Goal: Task Accomplishment & Management: Manage account settings

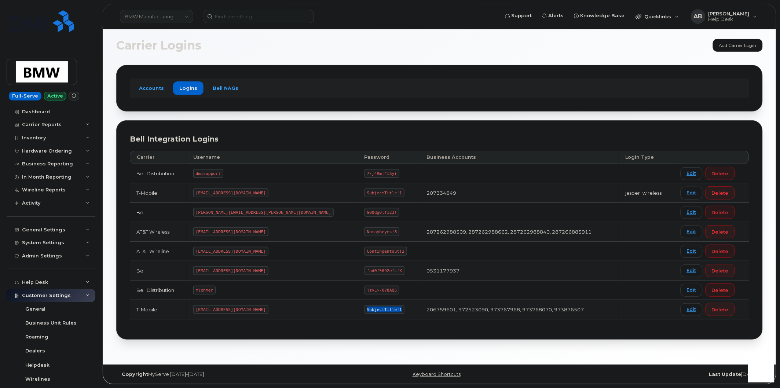
scroll to position [122, 0]
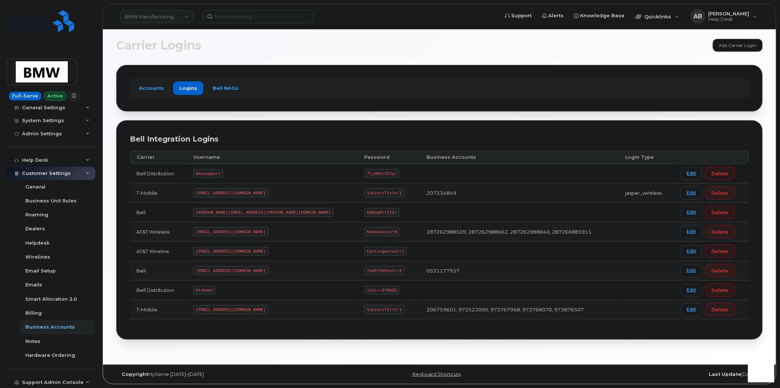
click at [172, 16] on link "BMW Manufacturing Co LLC" at bounding box center [156, 16] width 73 height 13
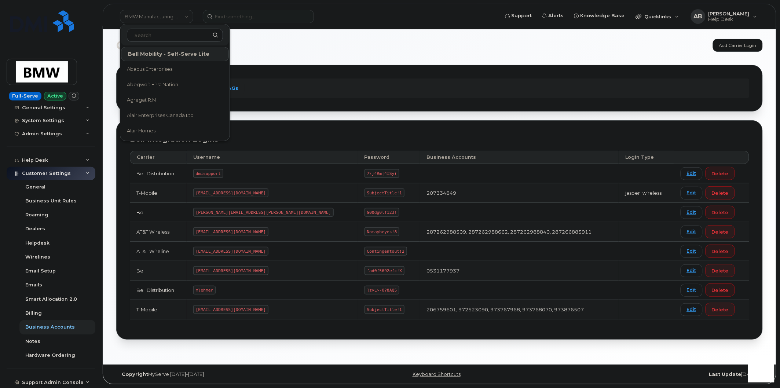
click at [169, 34] on input at bounding box center [175, 35] width 96 height 13
type input "kiew"
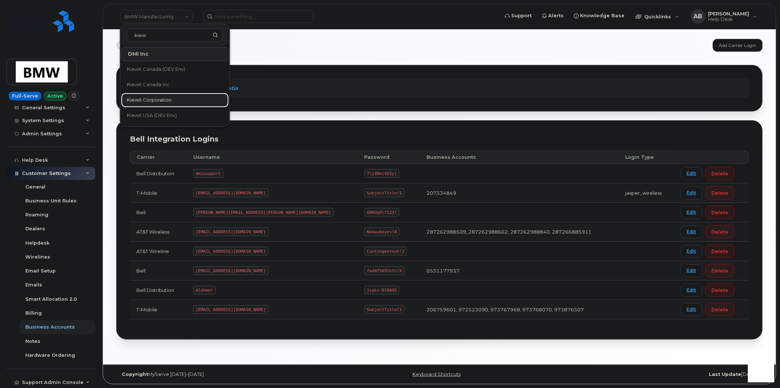
click at [172, 94] on link "Kiewit Corporation" at bounding box center [175, 100] width 108 height 15
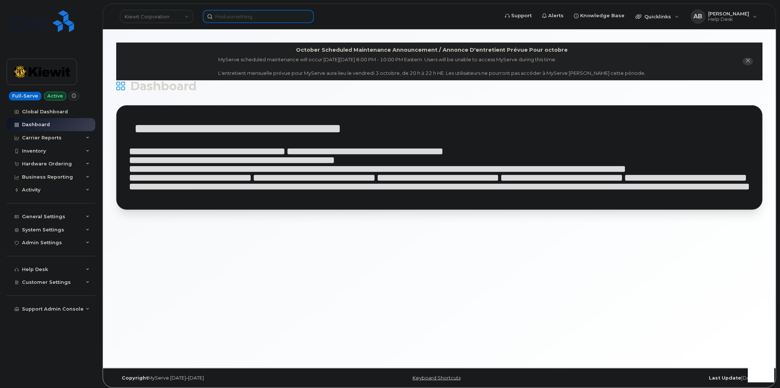
click at [231, 15] on input at bounding box center [258, 16] width 111 height 13
paste input "MITCHELL.KRASNOPOLER@KIEWIT.COM"
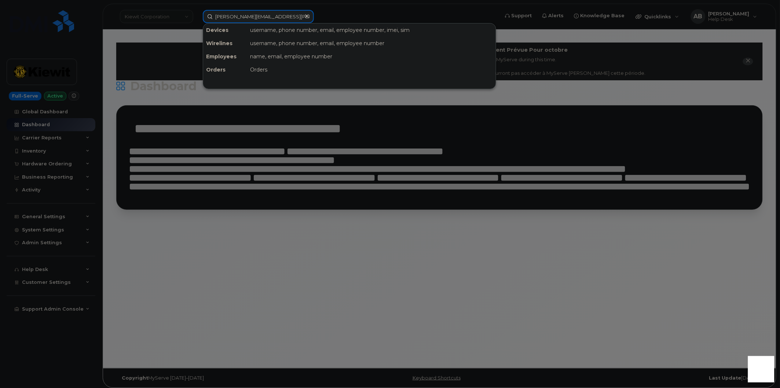
scroll to position [0, 4]
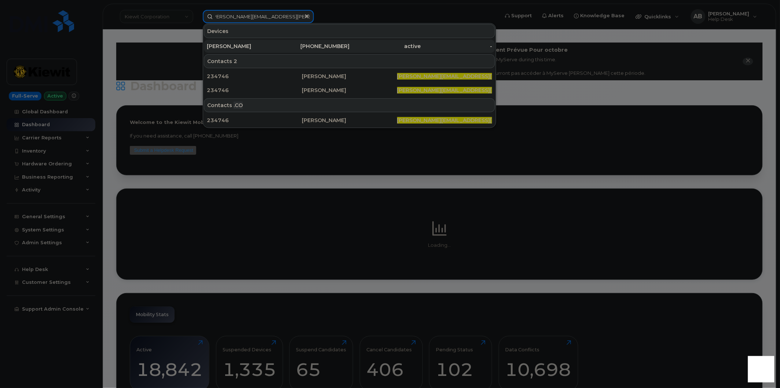
type input "MITCHELL.KRASNOPOLER@KIEWIT.COM"
click at [247, 41] on div "Mitchell Krasnopoler" at bounding box center [242, 46] width 71 height 13
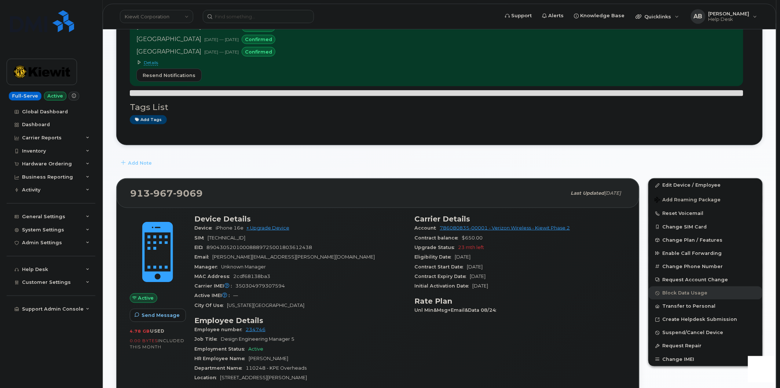
scroll to position [122, 0]
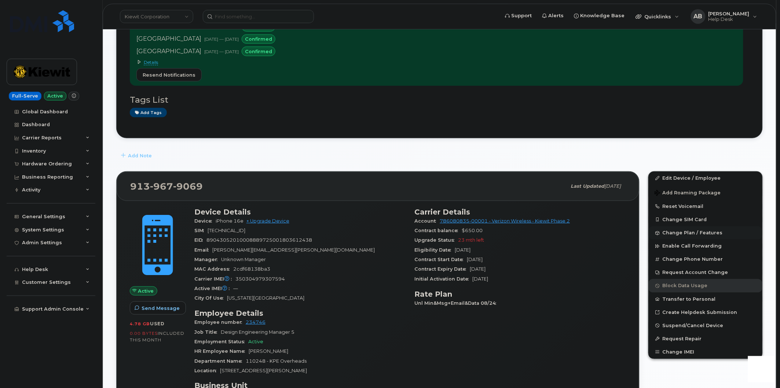
click at [674, 236] on span "Change Plan / Features" at bounding box center [692, 232] width 60 height 5
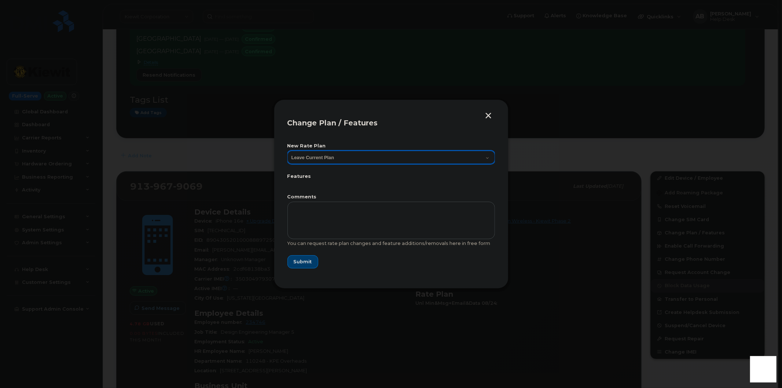
click at [354, 153] on select "Leave Current Plan Business Unlimited Smartphone" at bounding box center [390, 157] width 207 height 13
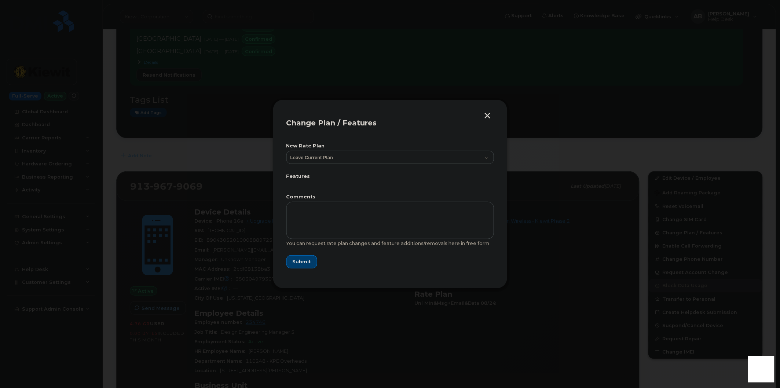
click at [484, 118] on button "button" at bounding box center [487, 117] width 11 height 8
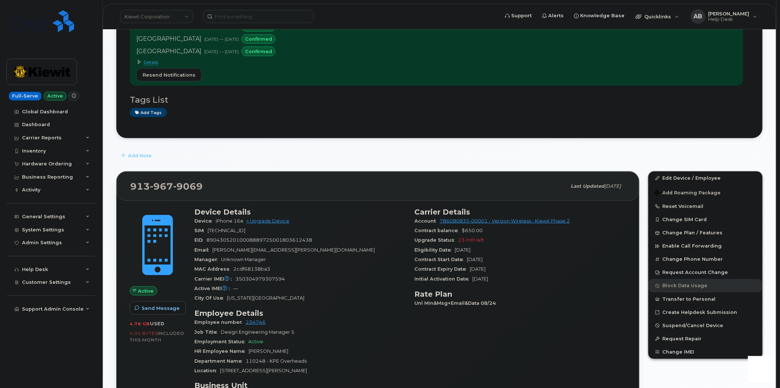
click at [608, 268] on div "Contract Expiry Date Aug 18, 2027" at bounding box center [519, 269] width 211 height 10
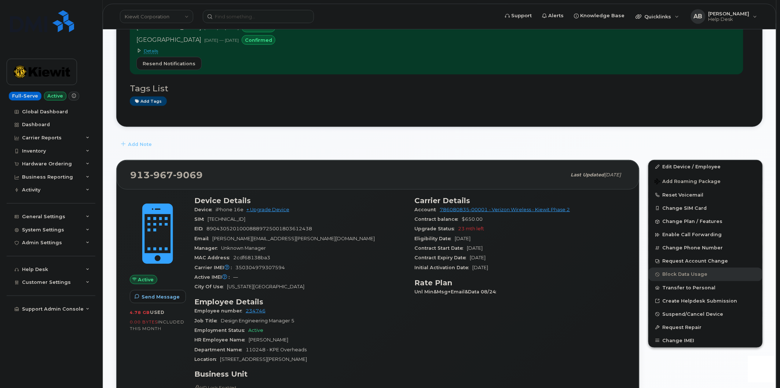
scroll to position [163, 0]
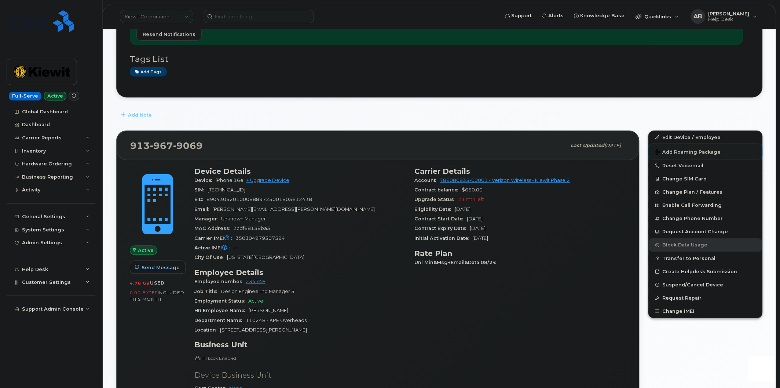
click at [690, 152] on span "Add Roaming Package" at bounding box center [687, 152] width 66 height 7
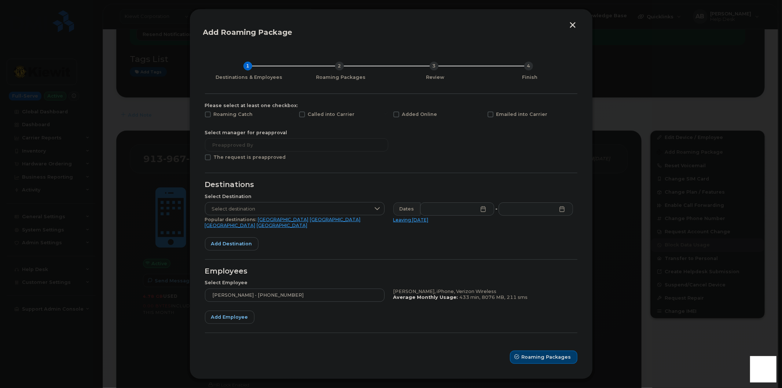
click at [574, 30] on button "button" at bounding box center [572, 26] width 11 height 8
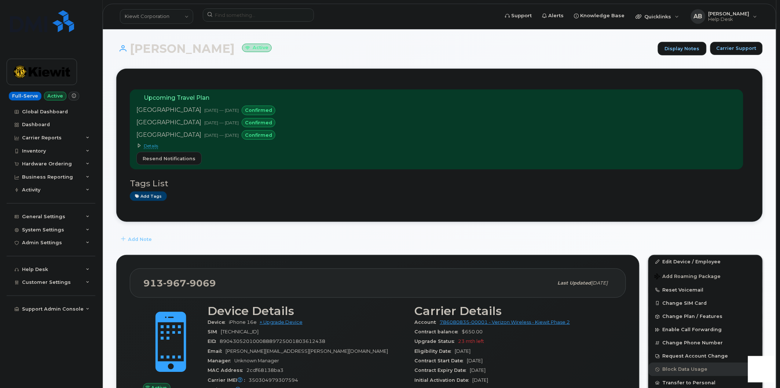
scroll to position [0, 0]
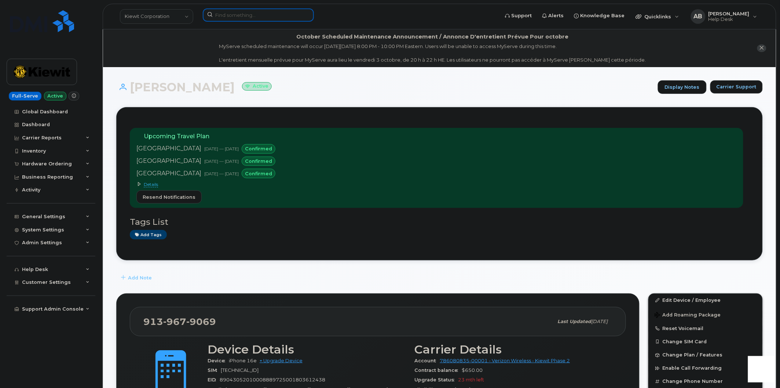
paste input "Kevin Jones"
click at [240, 18] on input at bounding box center [258, 14] width 111 height 13
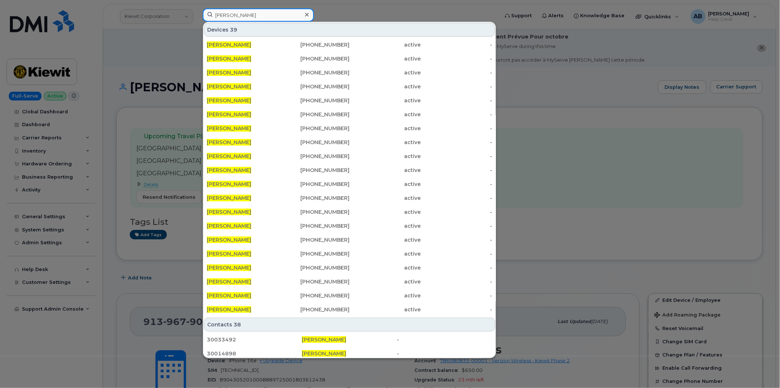
drag, startPoint x: 258, startPoint y: 16, endPoint x: 199, endPoint y: 8, distance: 59.5
click at [199, 9] on div "Kevin Jones Devices 39 Kevin Jones 416-459-7438 active - Kevin Jones 503-915-97…" at bounding box center [348, 16] width 303 height 16
paste input "George Foshee"
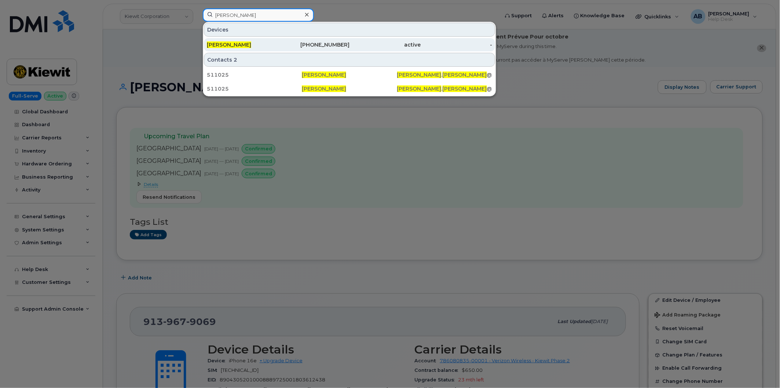
type input "George Foshee"
click at [240, 45] on span "GEORGE FOSHEE" at bounding box center [229, 44] width 44 height 7
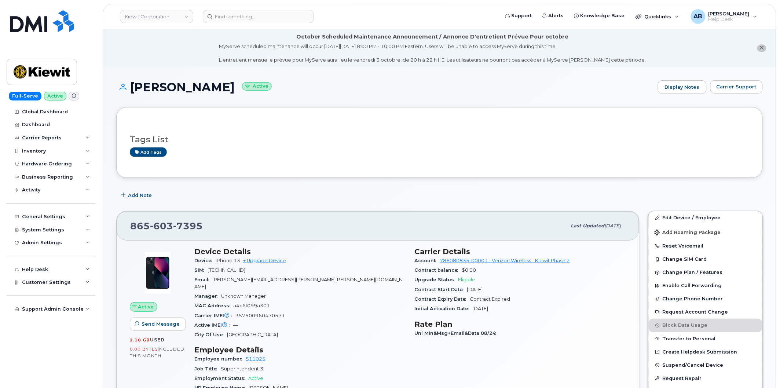
click at [240, 198] on div "Add Note" at bounding box center [439, 195] width 646 height 13
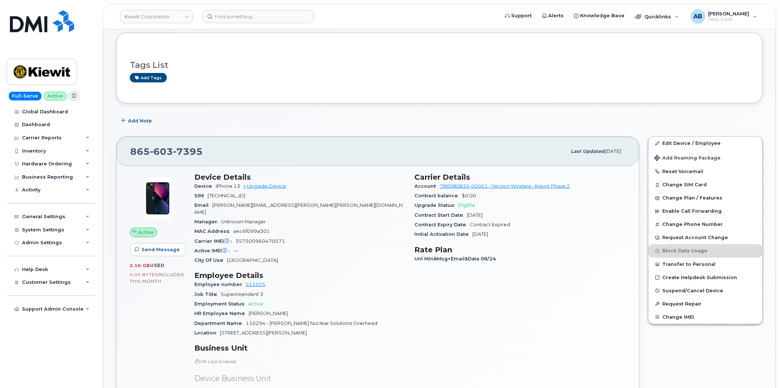
scroll to position [81, 0]
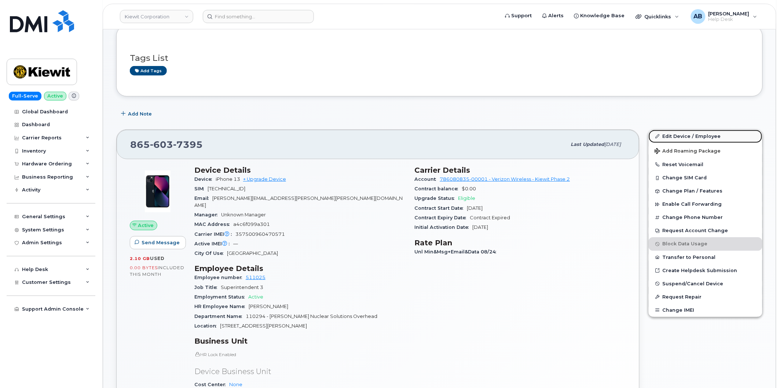
click at [687, 139] on link "Edit Device / Employee" at bounding box center [705, 136] width 114 height 13
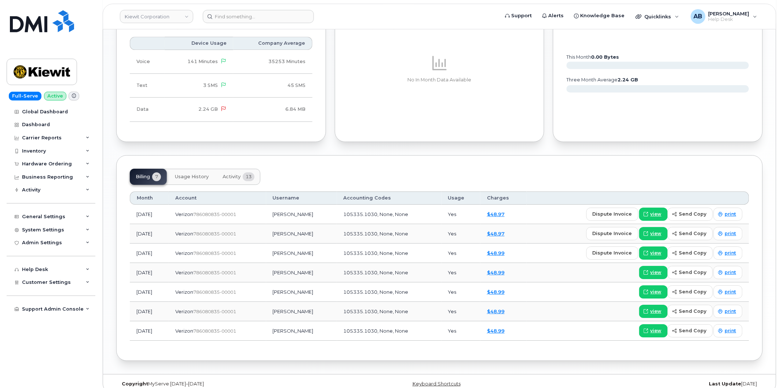
scroll to position [717, 0]
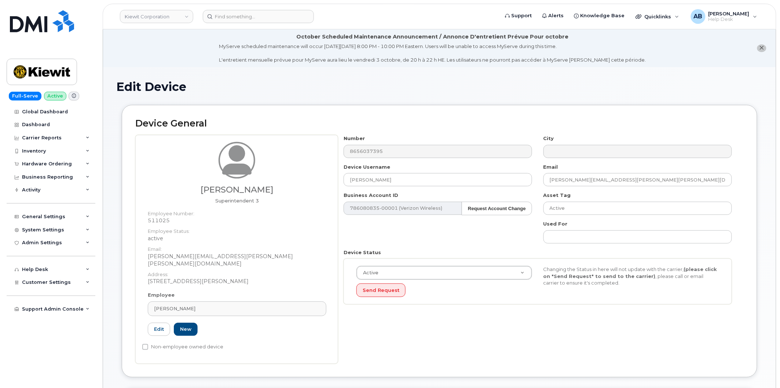
click at [539, 218] on div "Number 8656037395 City Device Username GEORGE FOSHEE Email GEORGE.FOSHEE@KIEWIT…" at bounding box center [537, 222] width 399 height 175
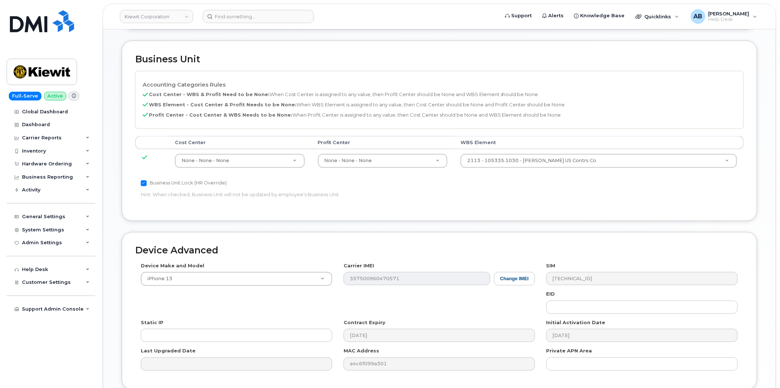
scroll to position [366, 0]
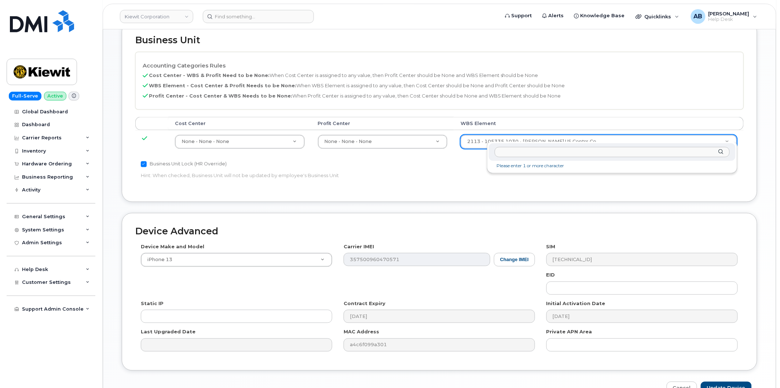
click at [530, 151] on input "text" at bounding box center [611, 152] width 235 height 11
type input "110294.1163"
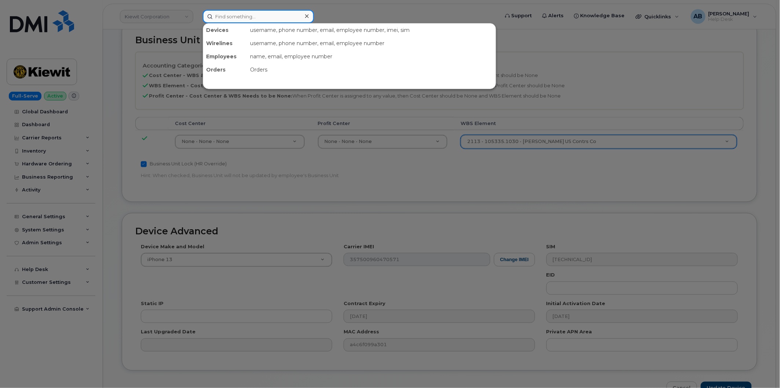
click at [233, 15] on input at bounding box center [258, 16] width 111 height 13
paste input "300000"
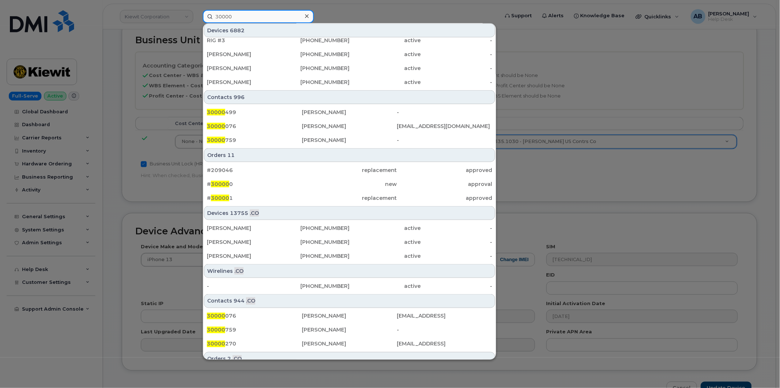
scroll to position [244, 0]
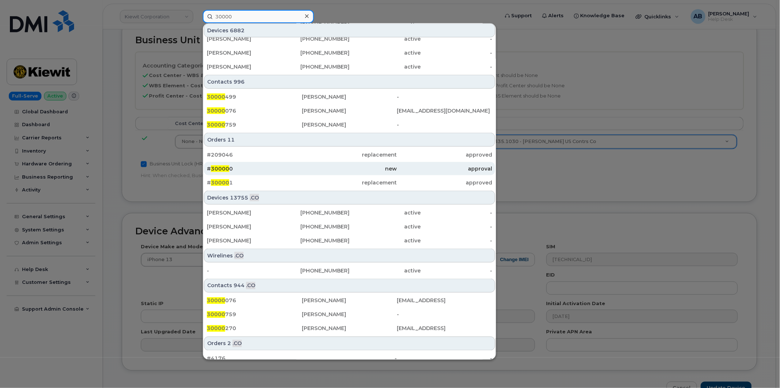
type input "30000"
click at [237, 167] on div "# 30000 0" at bounding box center [254, 168] width 95 height 7
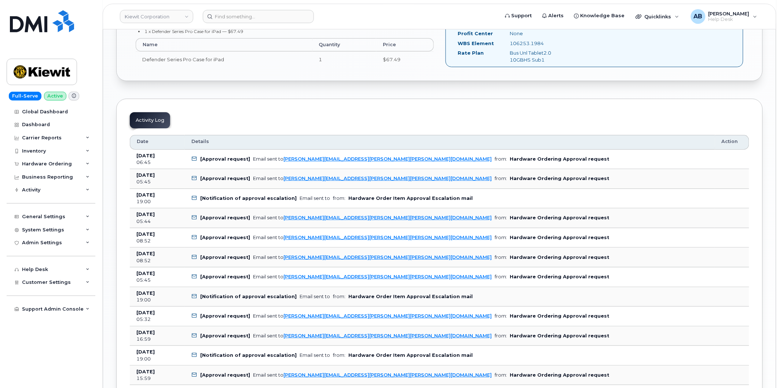
scroll to position [977, 0]
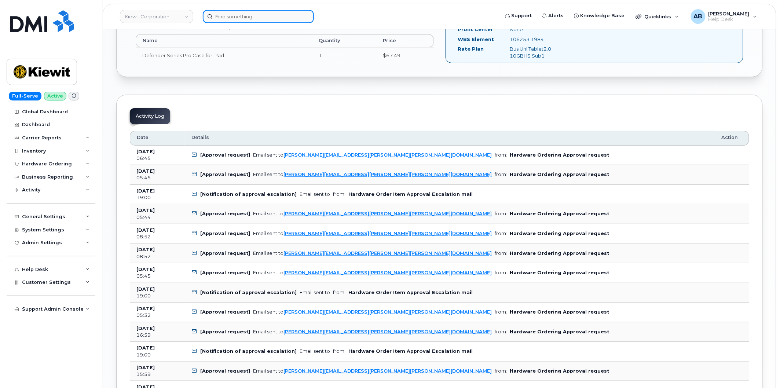
click at [239, 13] on input at bounding box center [258, 16] width 111 height 13
paste input "Ahmed Ali"
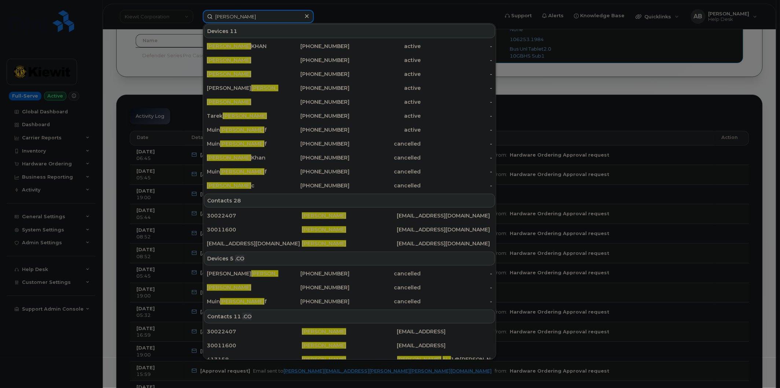
drag, startPoint x: 271, startPoint y: 18, endPoint x: 180, endPoint y: 23, distance: 91.8
click at [197, 23] on div "Ahmed Ali Devices 11 AHMED ALI KHAN 437-221-4232 active - Ahmed Ali 647-221-752…" at bounding box center [348, 16] width 303 height 13
paste input "(435) 299-5093"
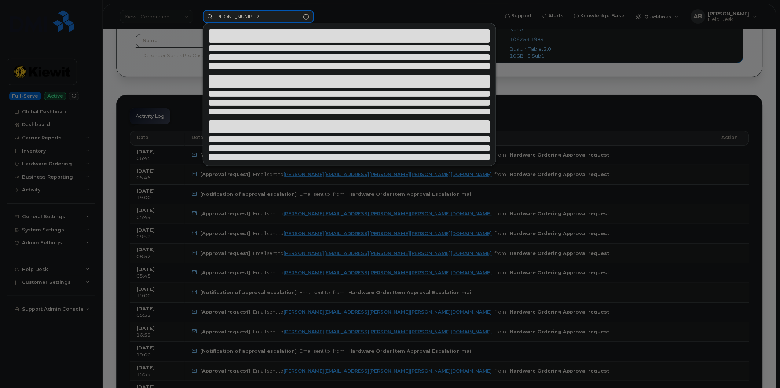
type input "(435) 299-5093"
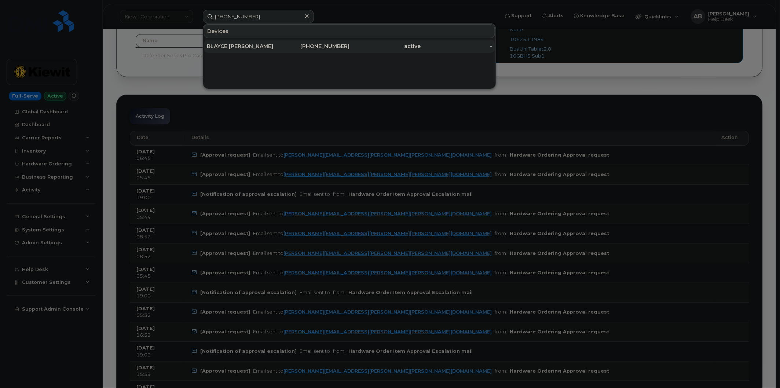
click at [242, 45] on div "BLAYCE [PERSON_NAME]" at bounding box center [242, 46] width 71 height 7
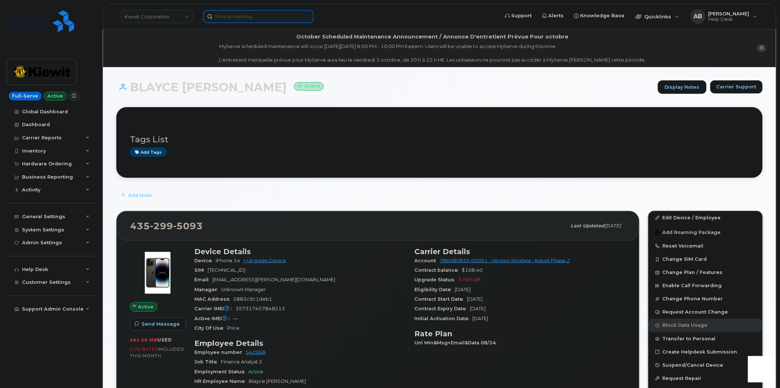
click at [243, 21] on input at bounding box center [258, 16] width 111 height 13
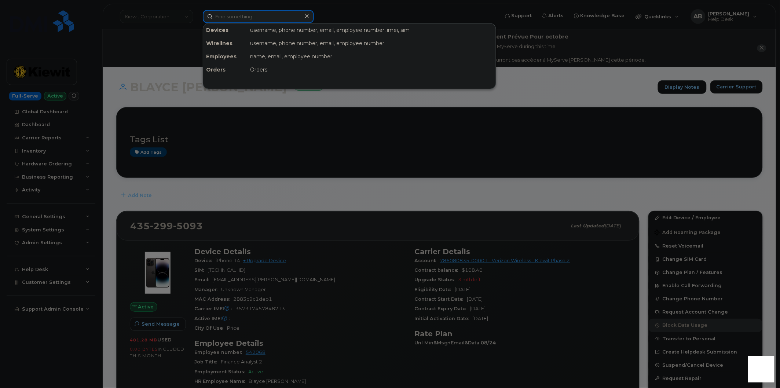
paste input "542068"
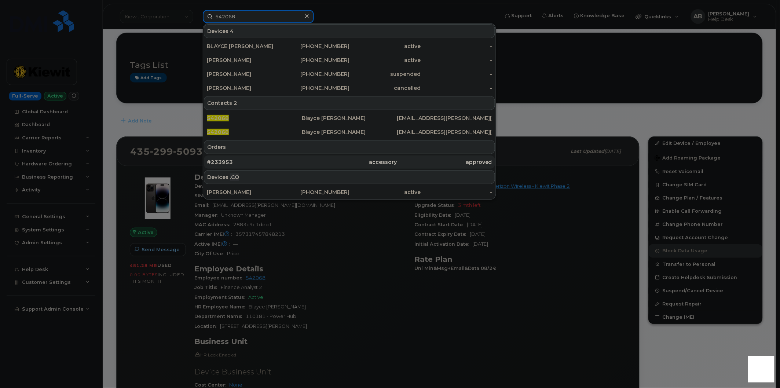
scroll to position [81, 0]
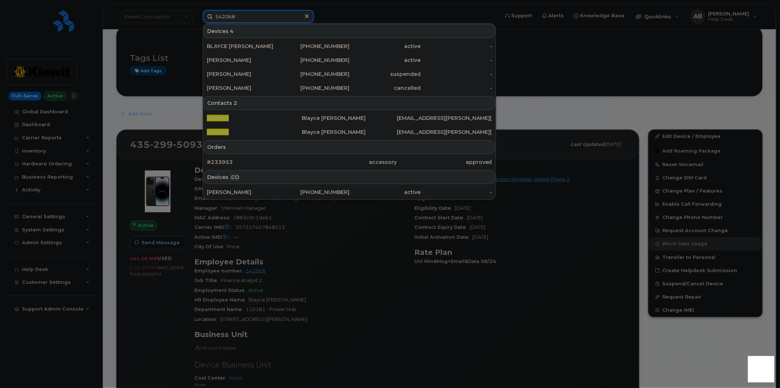
type input "542068"
click at [336, 248] on div at bounding box center [390, 194] width 780 height 388
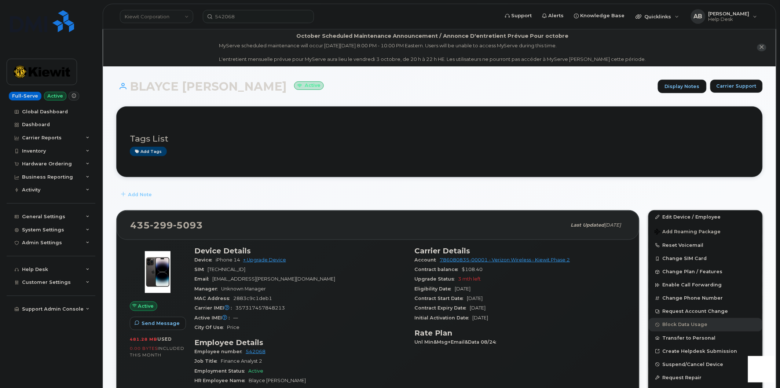
scroll to position [0, 0]
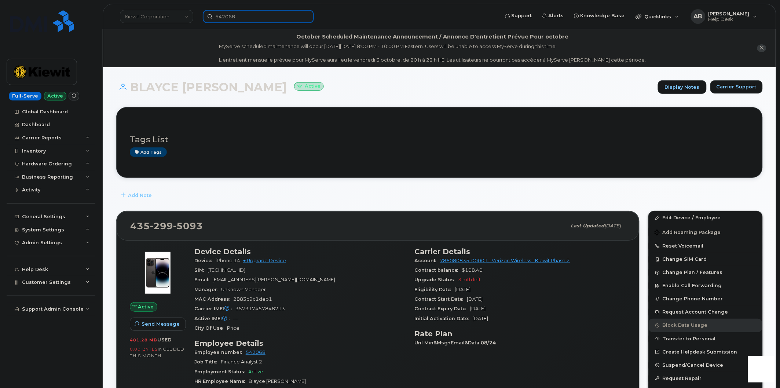
click at [222, 19] on input "542068" at bounding box center [258, 16] width 111 height 13
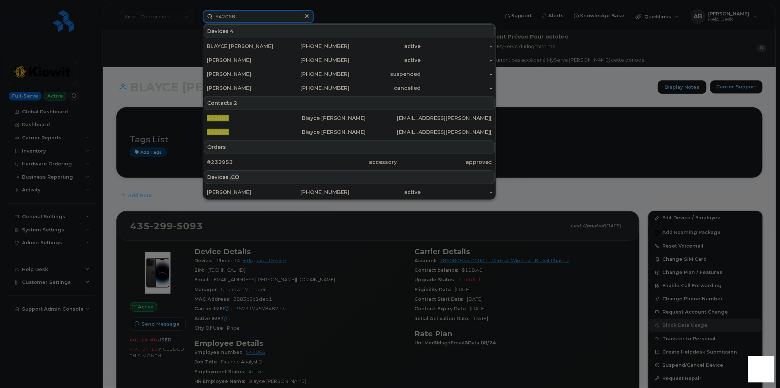
drag, startPoint x: 238, startPoint y: 15, endPoint x: 205, endPoint y: 18, distance: 33.1
click at [205, 18] on input "542068" at bounding box center [258, 16] width 111 height 13
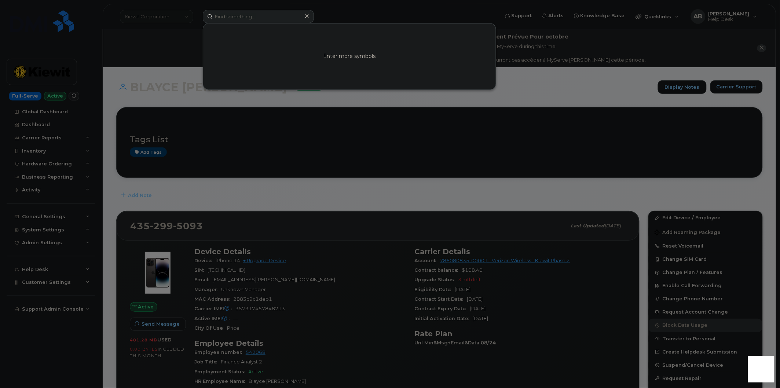
click at [244, 202] on div at bounding box center [390, 194] width 780 height 388
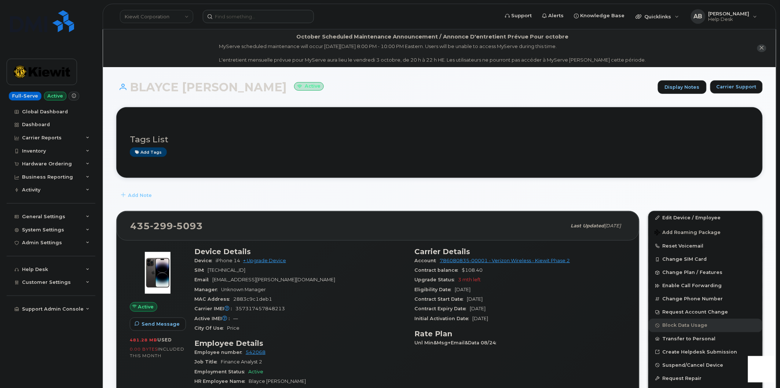
click at [306, 196] on div "Add Note" at bounding box center [439, 195] width 646 height 13
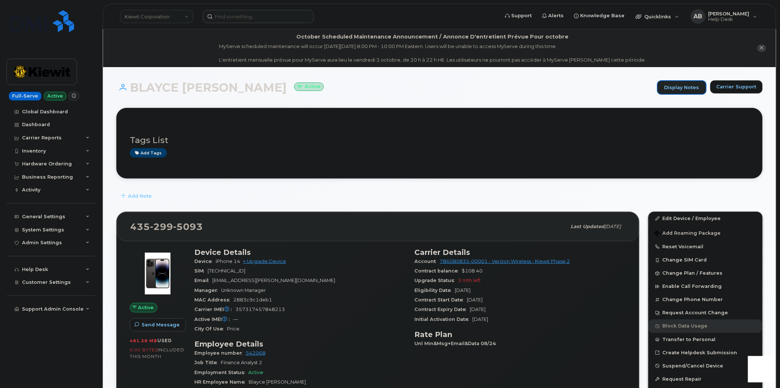
click at [684, 81] on link "Display Notes" at bounding box center [681, 87] width 49 height 15
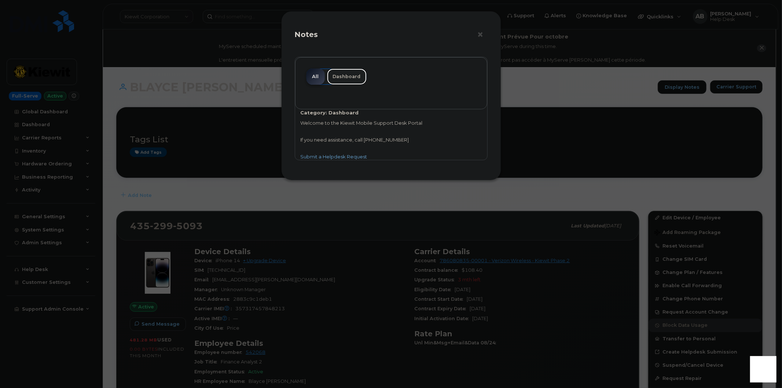
click at [342, 76] on link "Dashboard" at bounding box center [347, 77] width 40 height 16
click at [318, 77] on link "All" at bounding box center [315, 77] width 18 height 16
click at [478, 38] on button "×" at bounding box center [482, 34] width 10 height 11
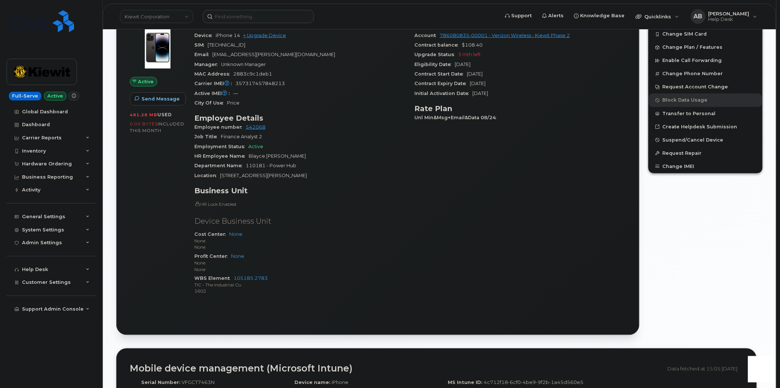
scroll to position [244, 0]
